Goal: Browse casually: Explore the website without a specific task or goal

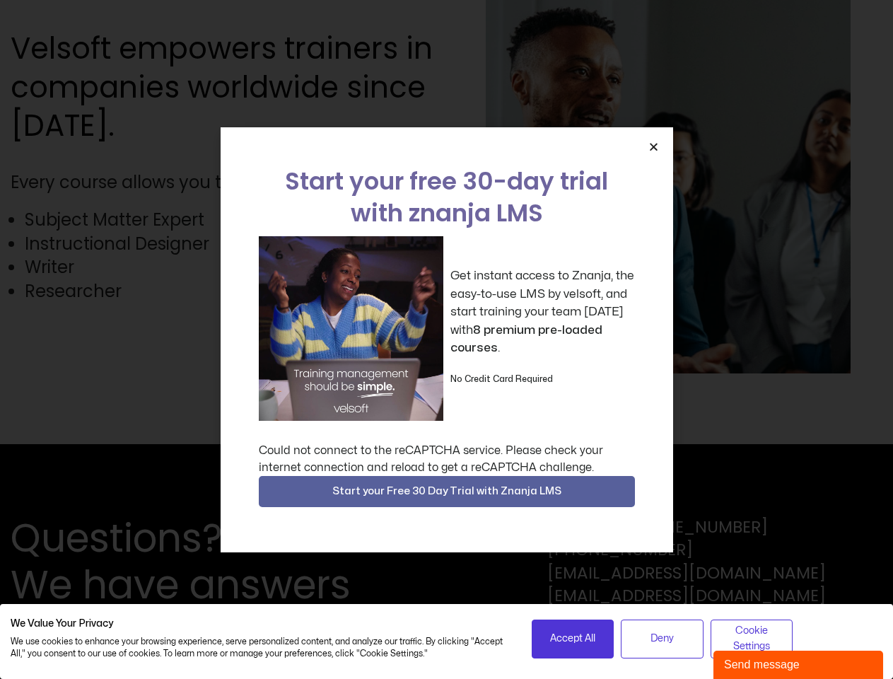
click at [446, 339] on div "Get instant access to Znanja, the easy-to-use LMS by velsoft, and start trainin…" at bounding box center [447, 328] width 376 height 185
click at [573, 638] on span "Accept All" at bounding box center [572, 639] width 45 height 16
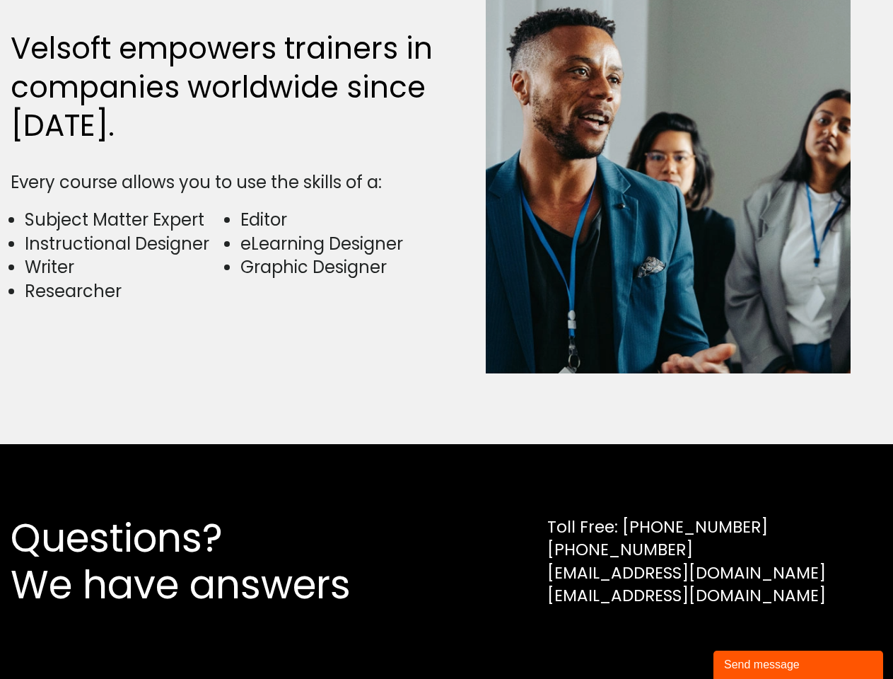
click at [662, 638] on div "Questions? We have answers Toll Free: [PHONE_NUMBER] [PHONE_NUMBER] [EMAIL_ADDR…" at bounding box center [446, 561] width 893 height 235
click at [752, 638] on div "Questions? We have answers Toll Free: [PHONE_NUMBER] [PHONE_NUMBER] [EMAIL_ADDR…" at bounding box center [446, 561] width 893 height 235
click at [446, 339] on div "Velsoft empowers trainers in companies worldwide since [DATE]. Every course all…" at bounding box center [447, 179] width 872 height 530
click at [653, 146] on img at bounding box center [668, 179] width 365 height 388
click at [447, 491] on div "Questions? We have answers Toll Free: [PHONE_NUMBER] [PHONE_NUMBER] [EMAIL_ADDR…" at bounding box center [446, 561] width 893 height 235
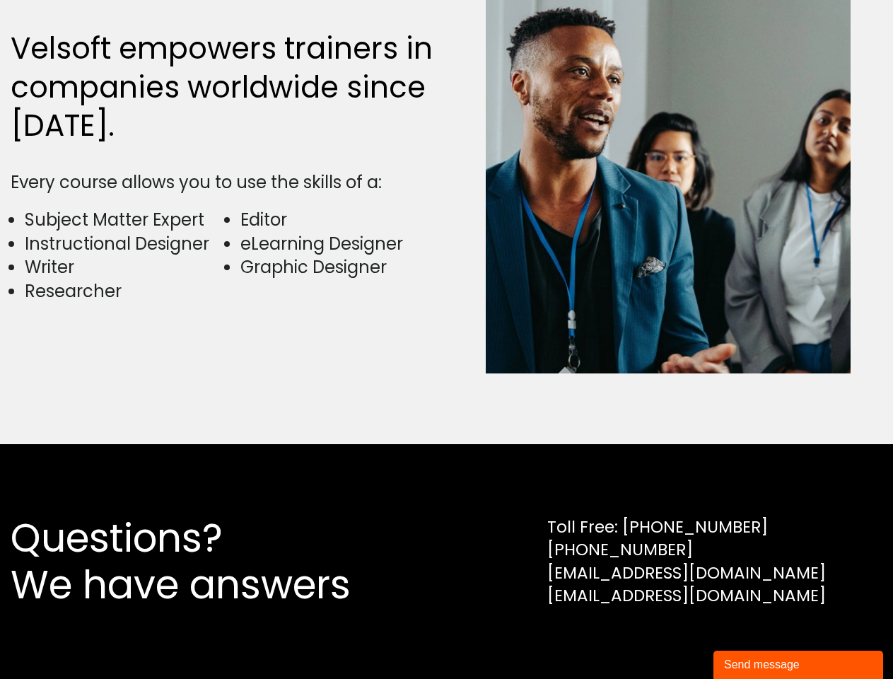
click at [798, 665] on div "Send message" at bounding box center [798, 664] width 148 height 17
